Goal: Task Accomplishment & Management: Manage account settings

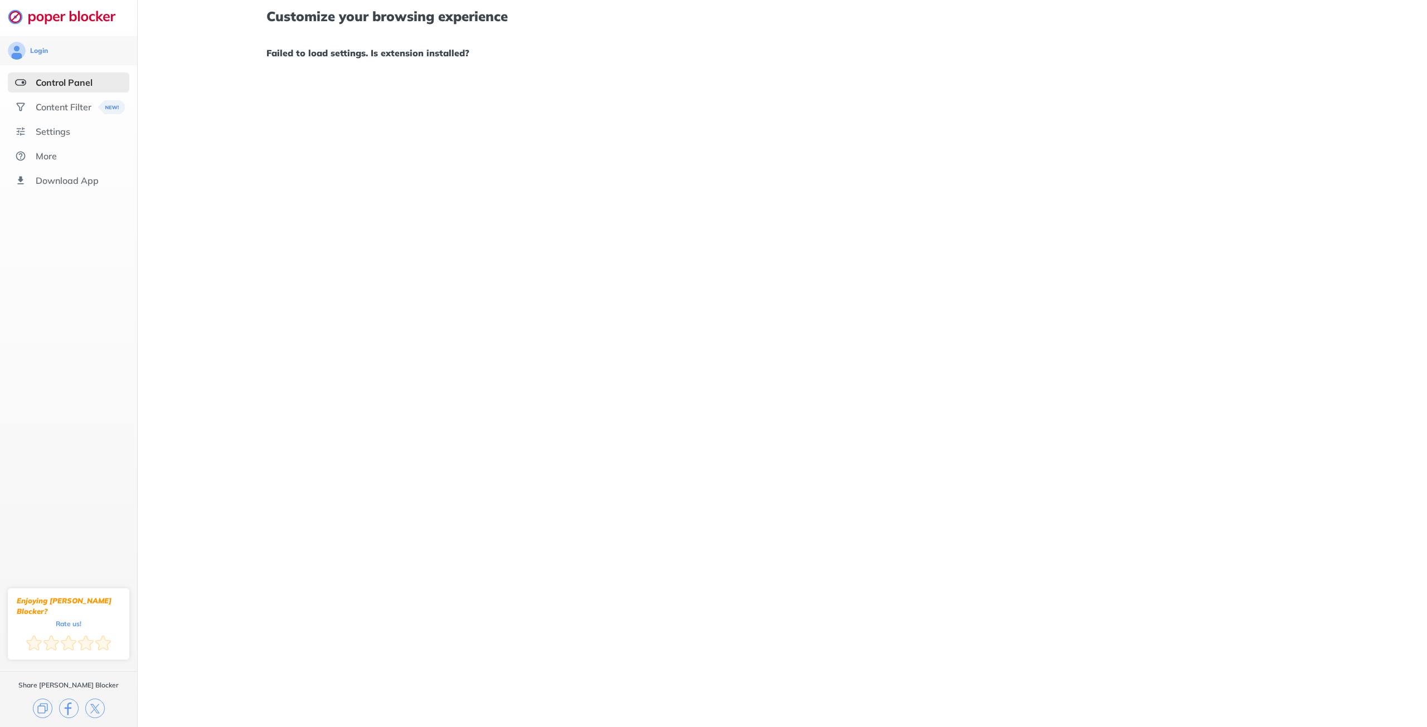
click at [74, 84] on div "Control Panel" at bounding box center [64, 82] width 57 height 11
click at [83, 107] on div "Content Filter" at bounding box center [64, 106] width 56 height 11
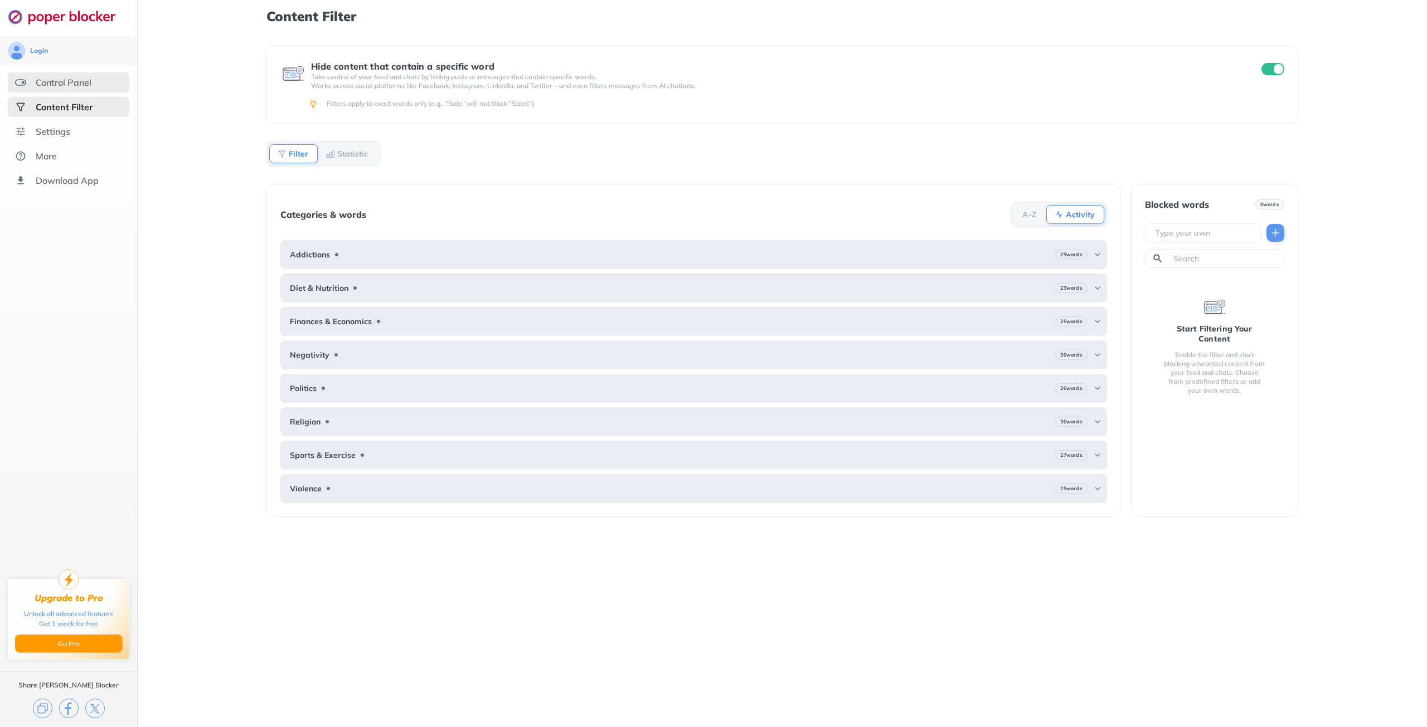
click at [92, 83] on div "Control Panel" at bounding box center [69, 82] width 122 height 20
